Goal: Transaction & Acquisition: Purchase product/service

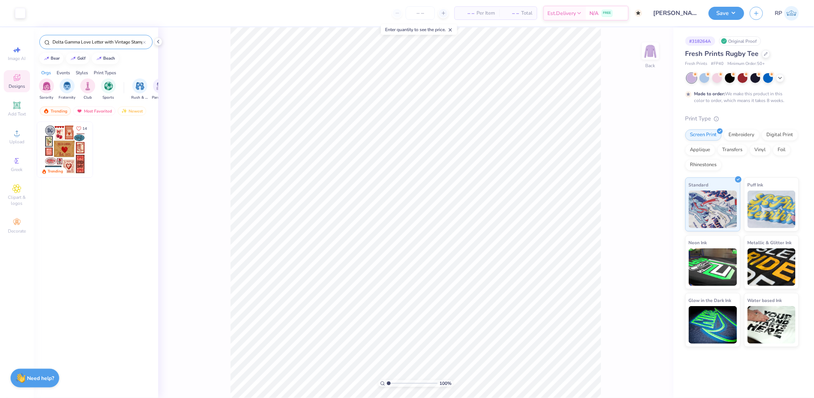
click at [103, 40] on input "Delta Gamma Love Letter with Vintage Stamps Bid Day Hoodie" at bounding box center [97, 41] width 91 height 7
type input "Zeta Tau Alpha Cute Teddy Bear Drawing Semi Formal Shirt"
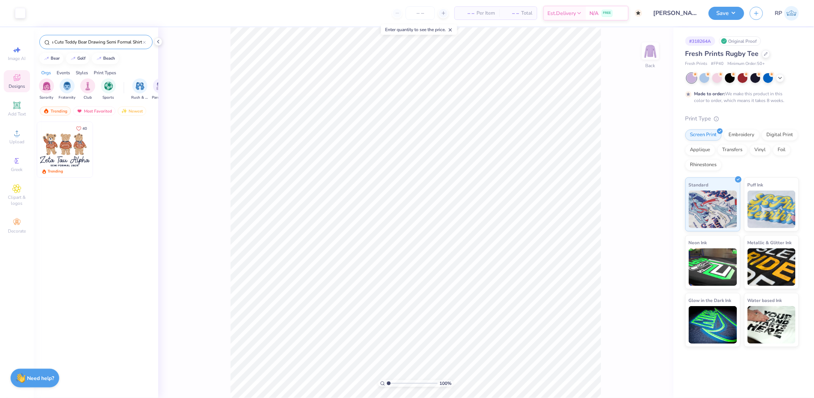
scroll to position [0, 0]
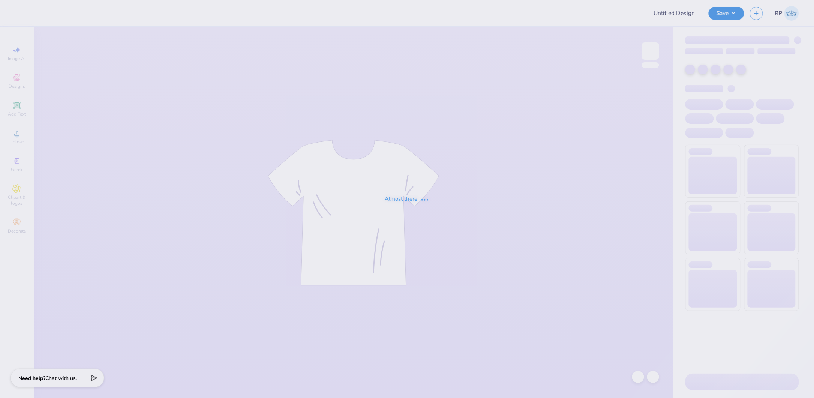
type input "Madeline Wichman : Syracuse University"
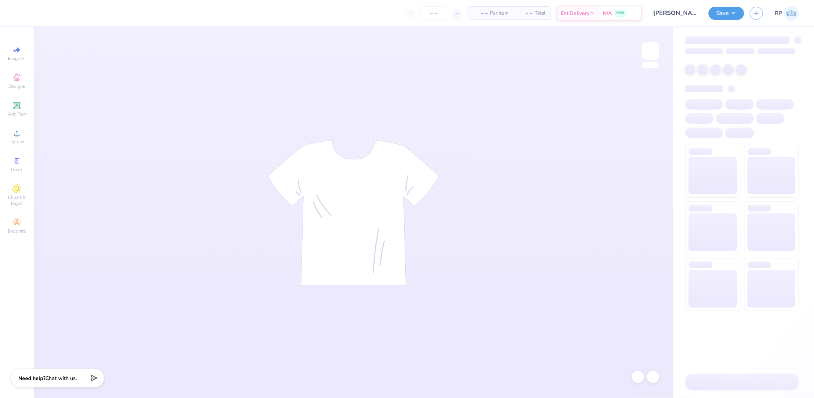
type input "24"
